Goal: Check status: Check status

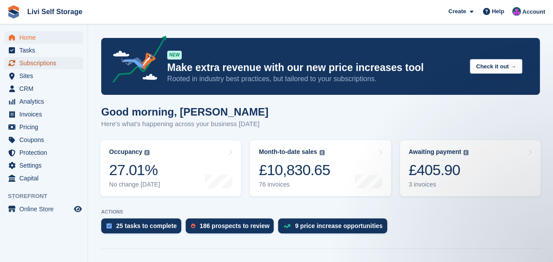
click at [32, 65] on span "Subscriptions" at bounding box center [45, 63] width 53 height 12
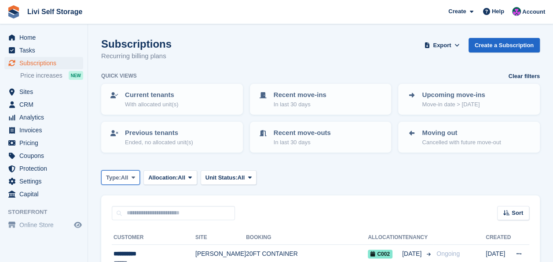
click at [133, 177] on icon at bounding box center [134, 177] width 4 height 6
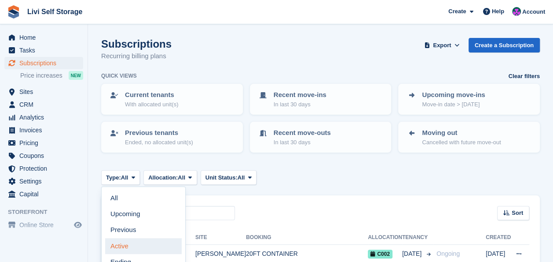
click at [124, 244] on link "Active" at bounding box center [143, 246] width 77 height 16
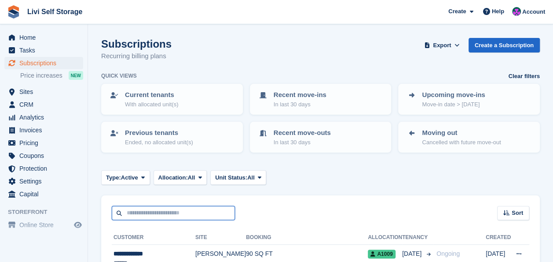
click at [130, 212] on input "text" at bounding box center [173, 213] width 123 height 15
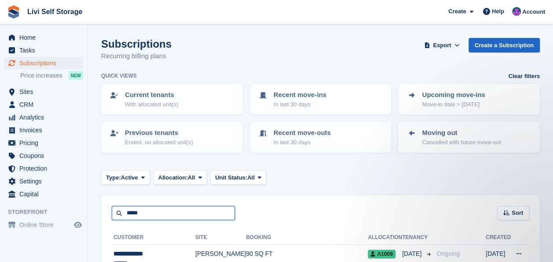
type input "*****"
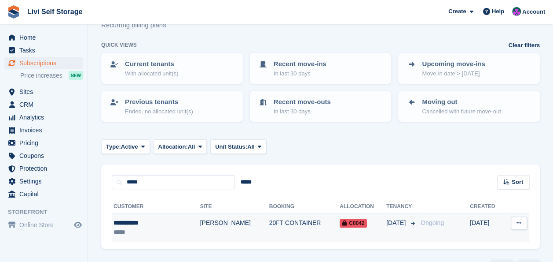
scroll to position [44, 0]
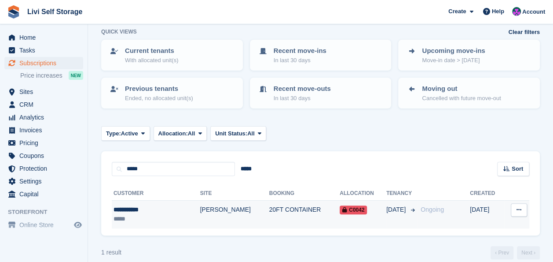
click at [138, 212] on div "**********" at bounding box center [145, 209] width 63 height 9
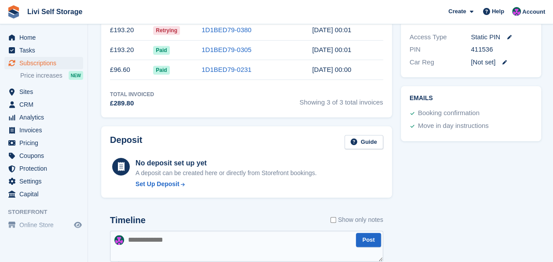
scroll to position [352, 0]
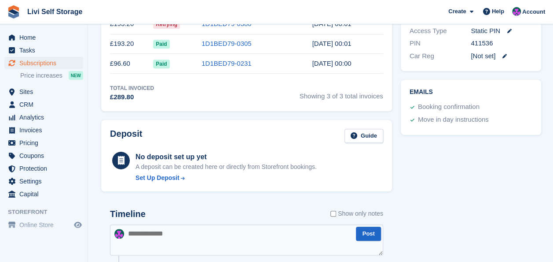
click at [153, 228] on textarea at bounding box center [246, 239] width 273 height 31
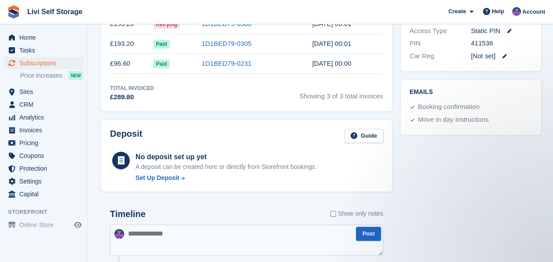
scroll to position [0, 0]
paste textarea "**********"
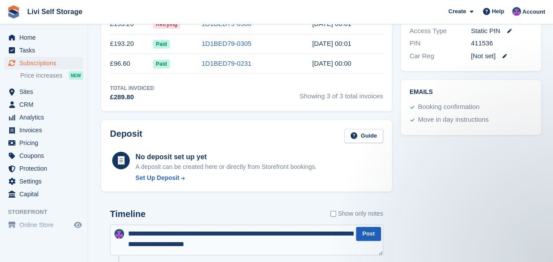
type textarea "**********"
click at [372, 236] on button "Post" at bounding box center [368, 233] width 25 height 15
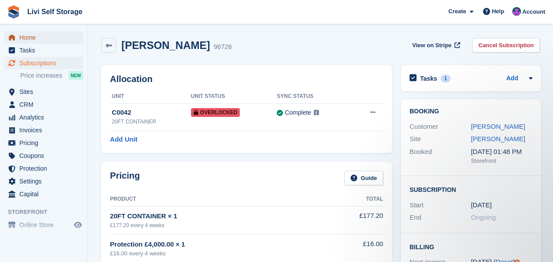
click at [26, 37] on span "Home" at bounding box center [45, 37] width 53 height 12
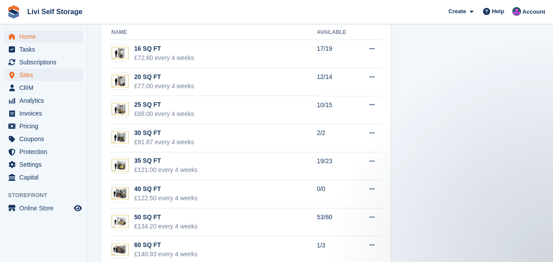
scroll to position [1, 0]
click at [26, 53] on span "Tasks" at bounding box center [45, 49] width 53 height 12
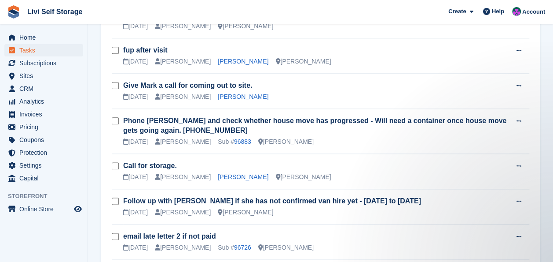
scroll to position [423, 0]
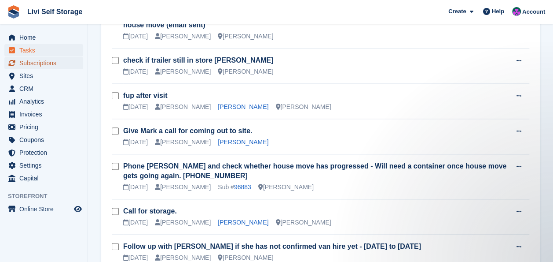
click at [45, 62] on span "Subscriptions" at bounding box center [45, 63] width 53 height 12
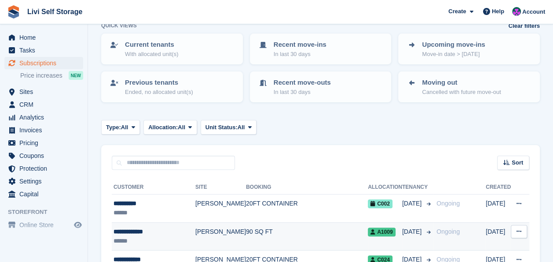
scroll to position [132, 0]
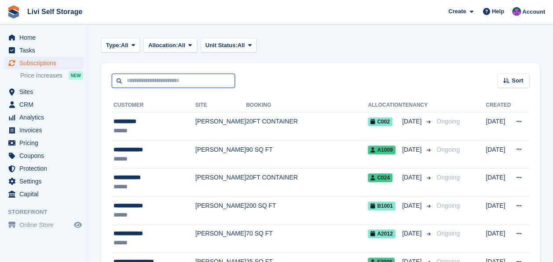
click at [140, 80] on input "text" at bounding box center [173, 81] width 123 height 15
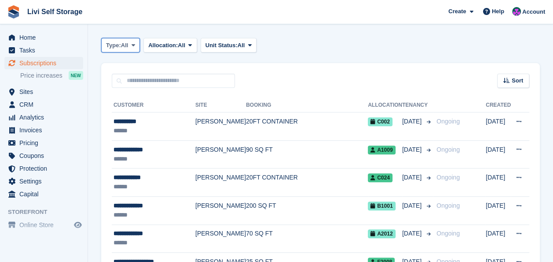
click at [137, 43] on span at bounding box center [133, 44] width 7 height 7
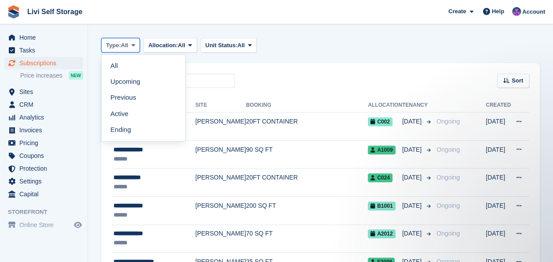
scroll to position [0, 0]
click at [125, 114] on link "Active" at bounding box center [143, 114] width 77 height 16
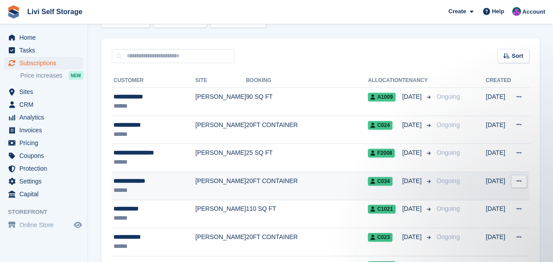
scroll to position [176, 0]
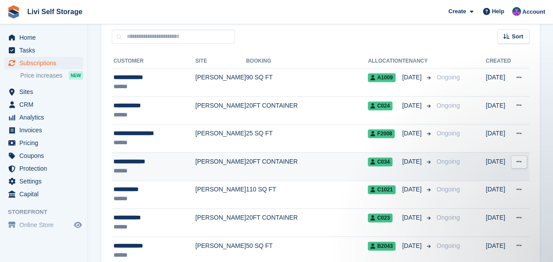
click at [151, 162] on div "**********" at bounding box center [155, 161] width 82 height 9
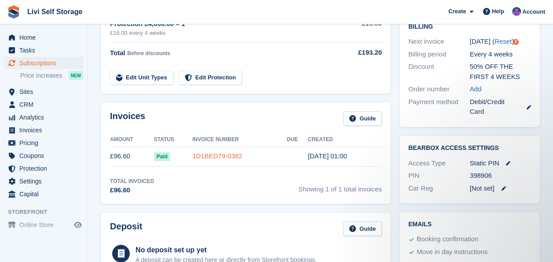
click at [209, 157] on link "1D1BED79-0382" at bounding box center [217, 155] width 50 height 7
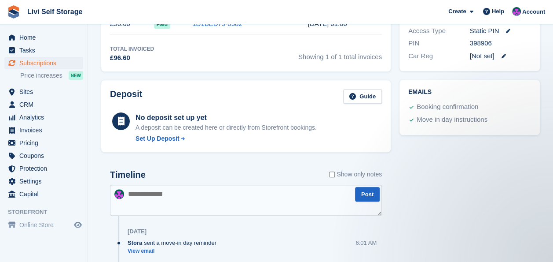
scroll to position [220, 0]
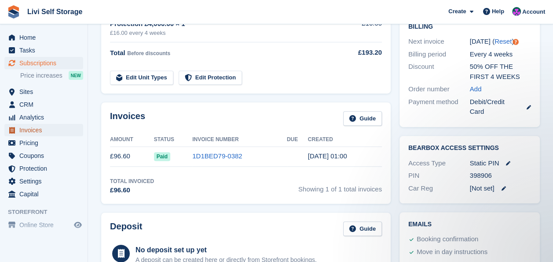
click at [30, 130] on span "Invoices" at bounding box center [45, 130] width 53 height 12
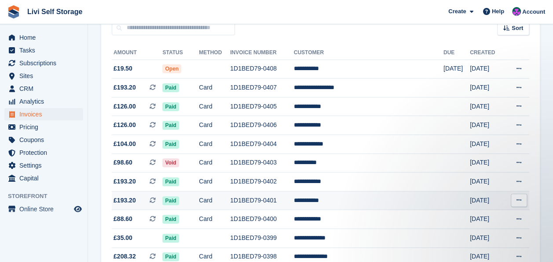
scroll to position [132, 0]
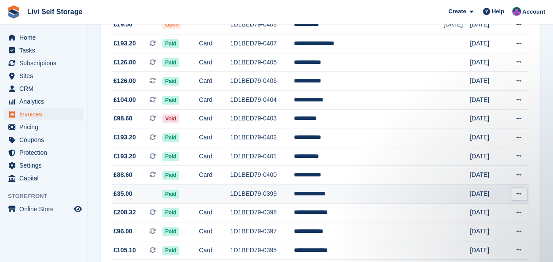
click at [519, 191] on button at bounding box center [519, 193] width 16 height 13
click at [470, 225] on p "View on Stripe" at bounding box center [485, 224] width 77 height 14
